Goal: Check status: Check status

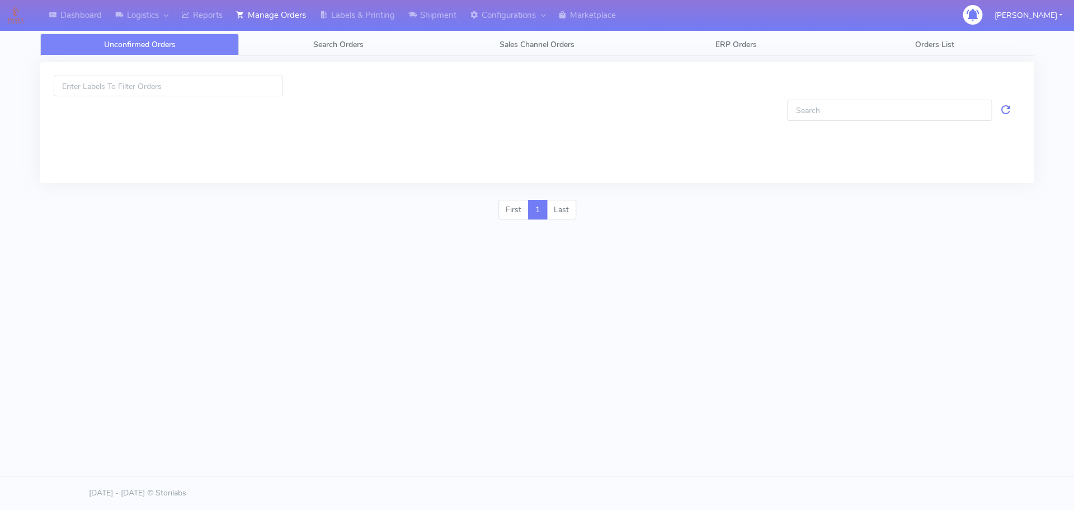
click at [306, 44] on link "Search Orders" at bounding box center [338, 45] width 199 height 22
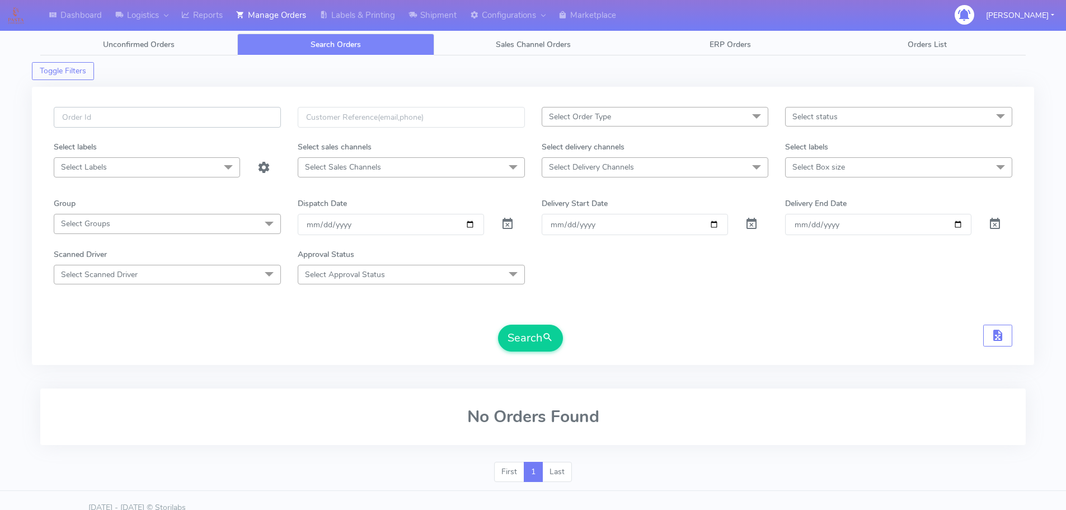
click at [243, 120] on input "text" at bounding box center [167, 117] width 227 height 21
paste input "1622930"
type input "1622930"
click at [505, 223] on span at bounding box center [507, 226] width 13 height 11
click at [551, 343] on span "submit" at bounding box center [547, 337] width 11 height 15
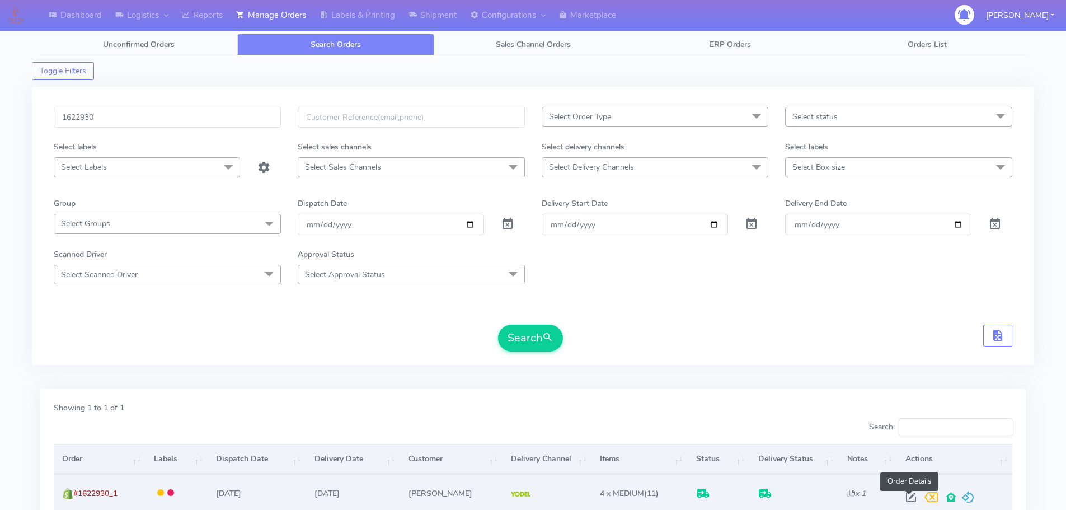
click at [911, 494] on span at bounding box center [911, 499] width 20 height 11
select select "5"
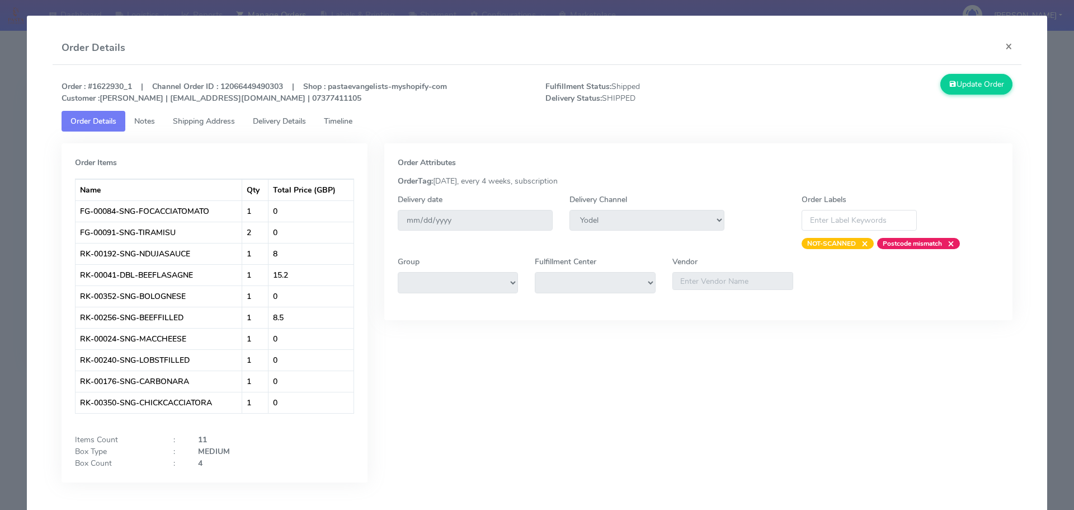
click at [293, 121] on span "Delivery Details" at bounding box center [279, 121] width 53 height 11
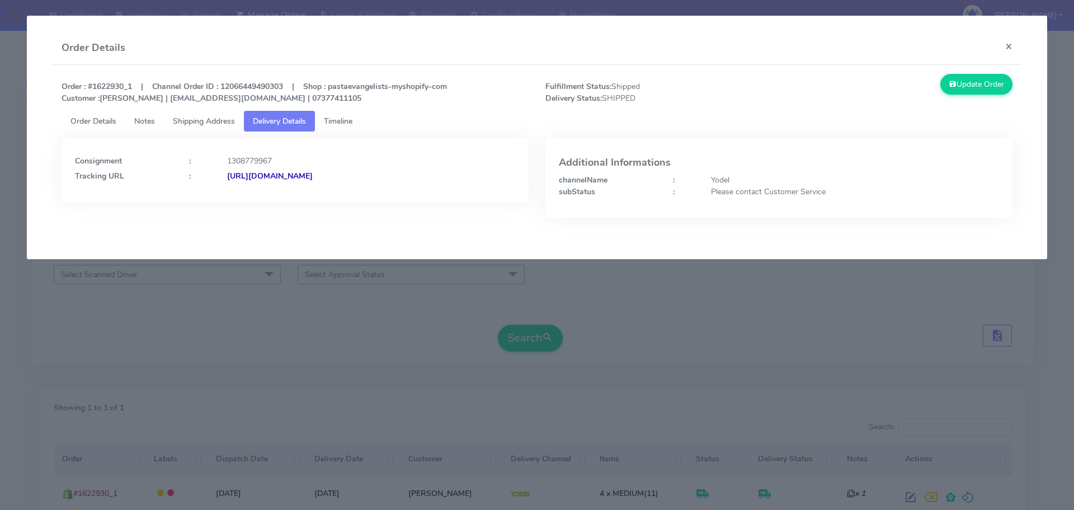
click at [227, 120] on span "Shipping Address" at bounding box center [204, 121] width 62 height 11
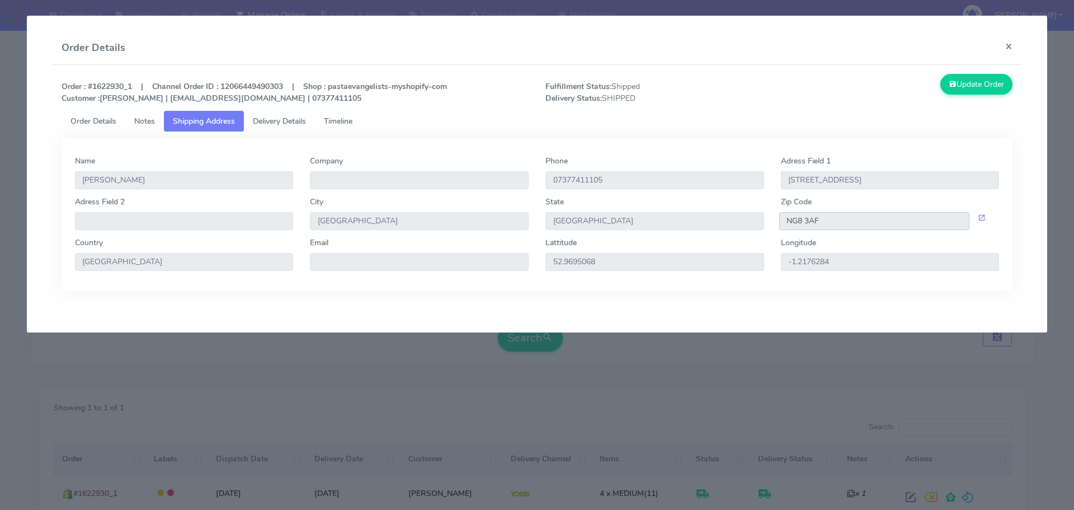
drag, startPoint x: 810, startPoint y: 223, endPoint x: 773, endPoint y: 225, distance: 37.0
click at [777, 225] on div "NG8 3AF" at bounding box center [891, 221] width 236 height 18
click at [294, 121] on span "Delivery Details" at bounding box center [279, 121] width 53 height 11
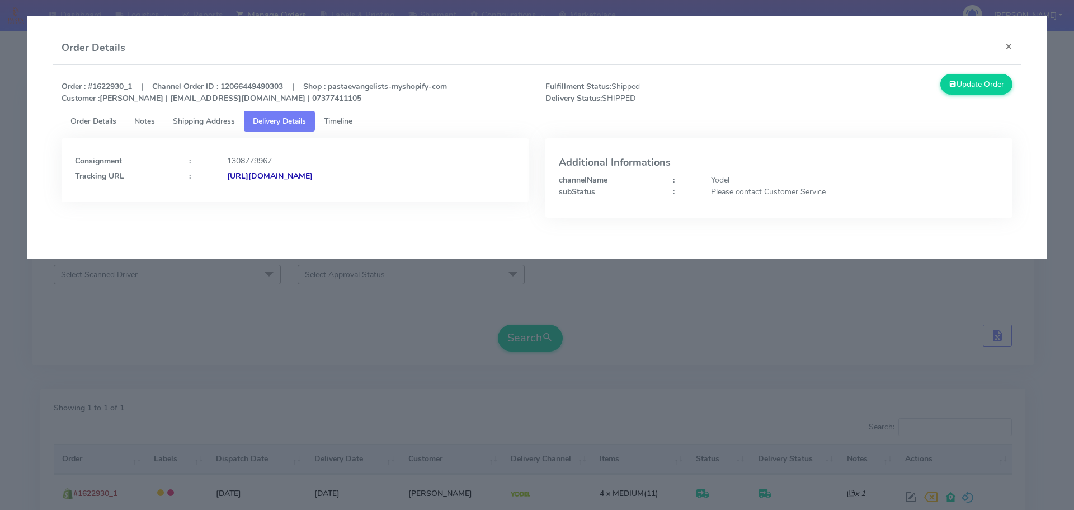
click at [313, 175] on strong "[URL][DOMAIN_NAME]" at bounding box center [270, 176] width 86 height 11
